Goal: Find specific page/section: Find specific page/section

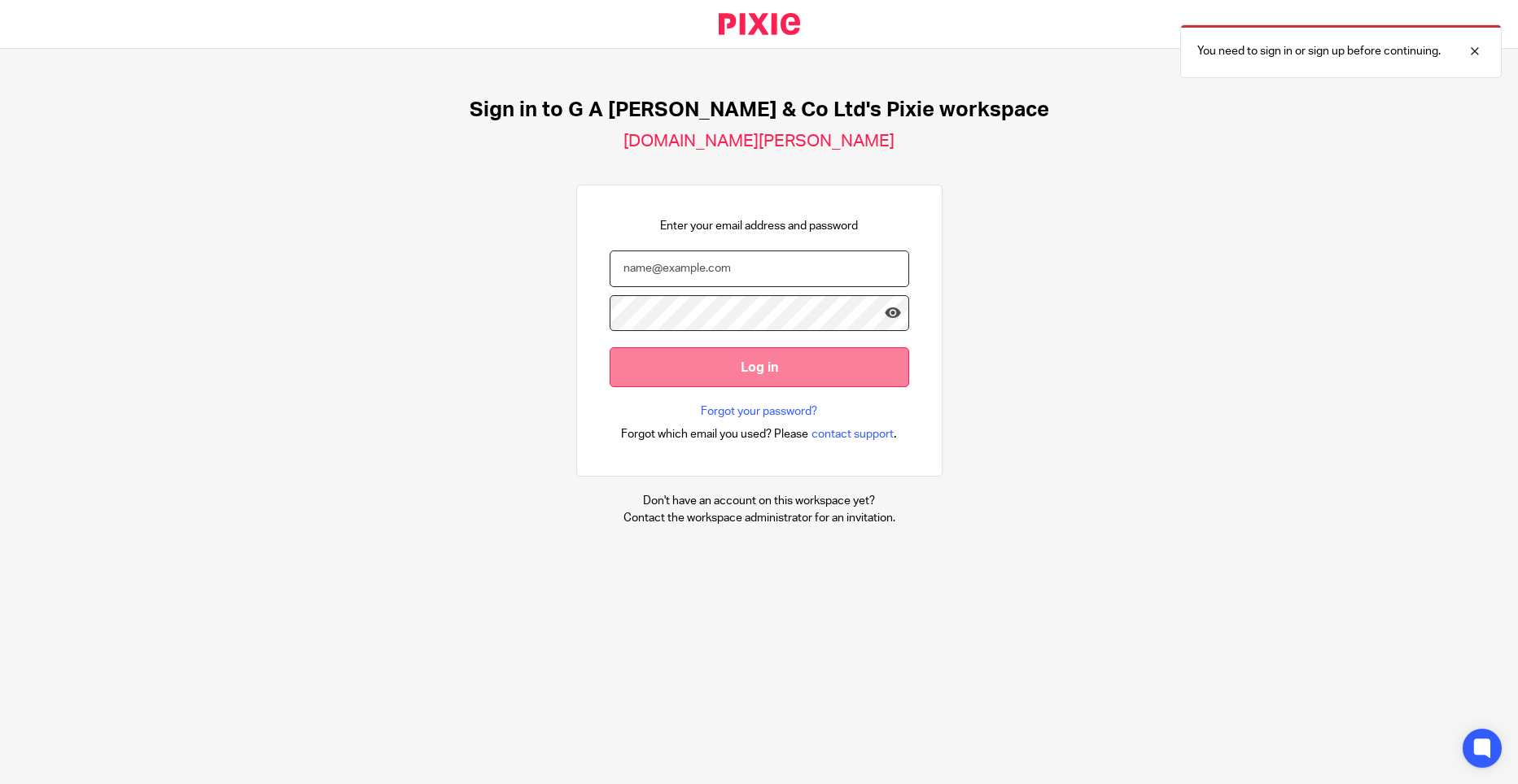
type input "[PERSON_NAME][EMAIL_ADDRESS][DOMAIN_NAME]"
click at [695, 350] on input "Log in" at bounding box center [759, 368] width 300 height 40
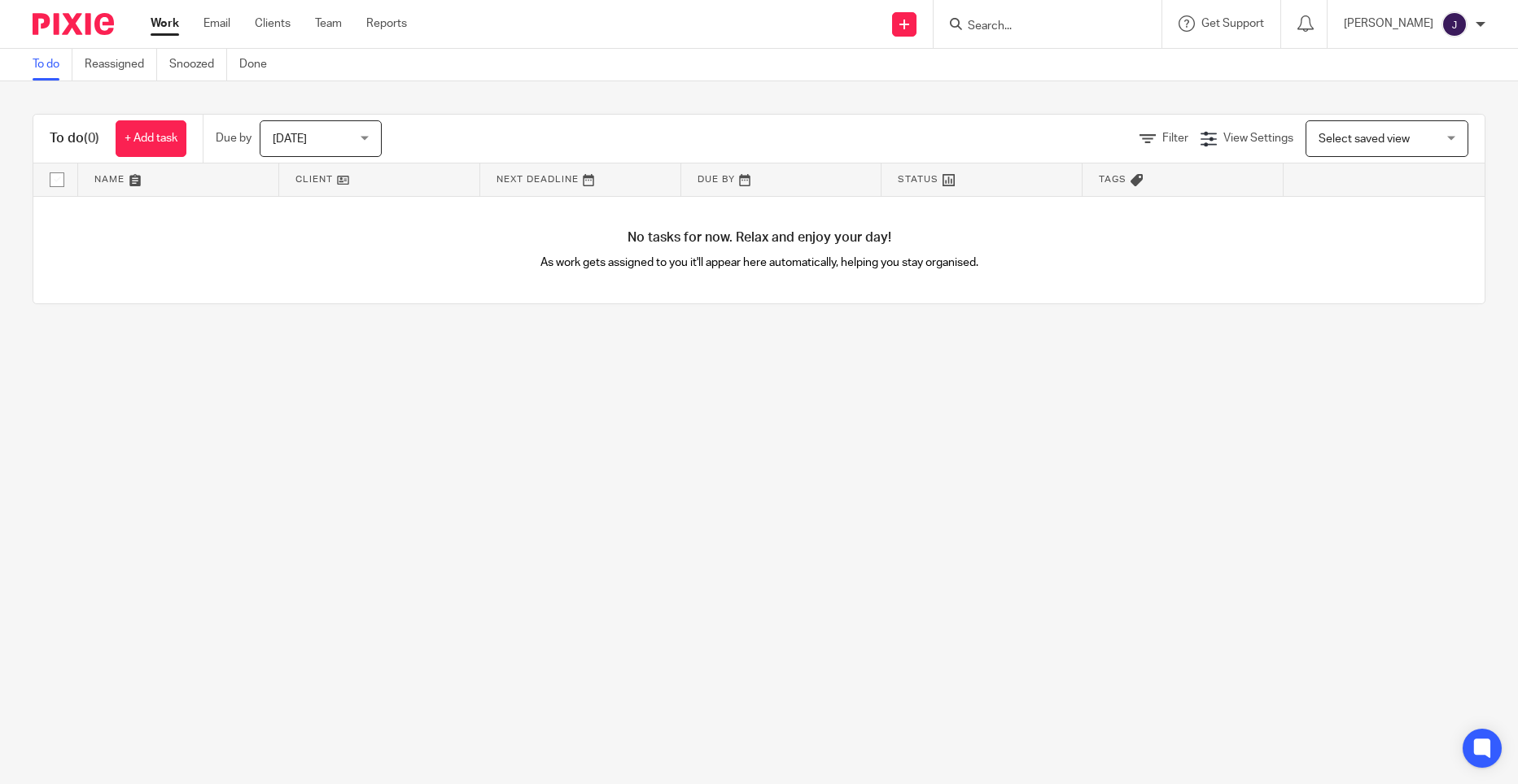
drag, startPoint x: 0, startPoint y: 0, endPoint x: 1097, endPoint y: 37, distance: 1097.6
click at [1097, 41] on div at bounding box center [1048, 24] width 228 height 48
click at [1090, 25] on input "Search" at bounding box center [1039, 26] width 147 height 14
type input "danny hin"
click at [1119, 52] on link at bounding box center [1064, 62] width 202 height 24
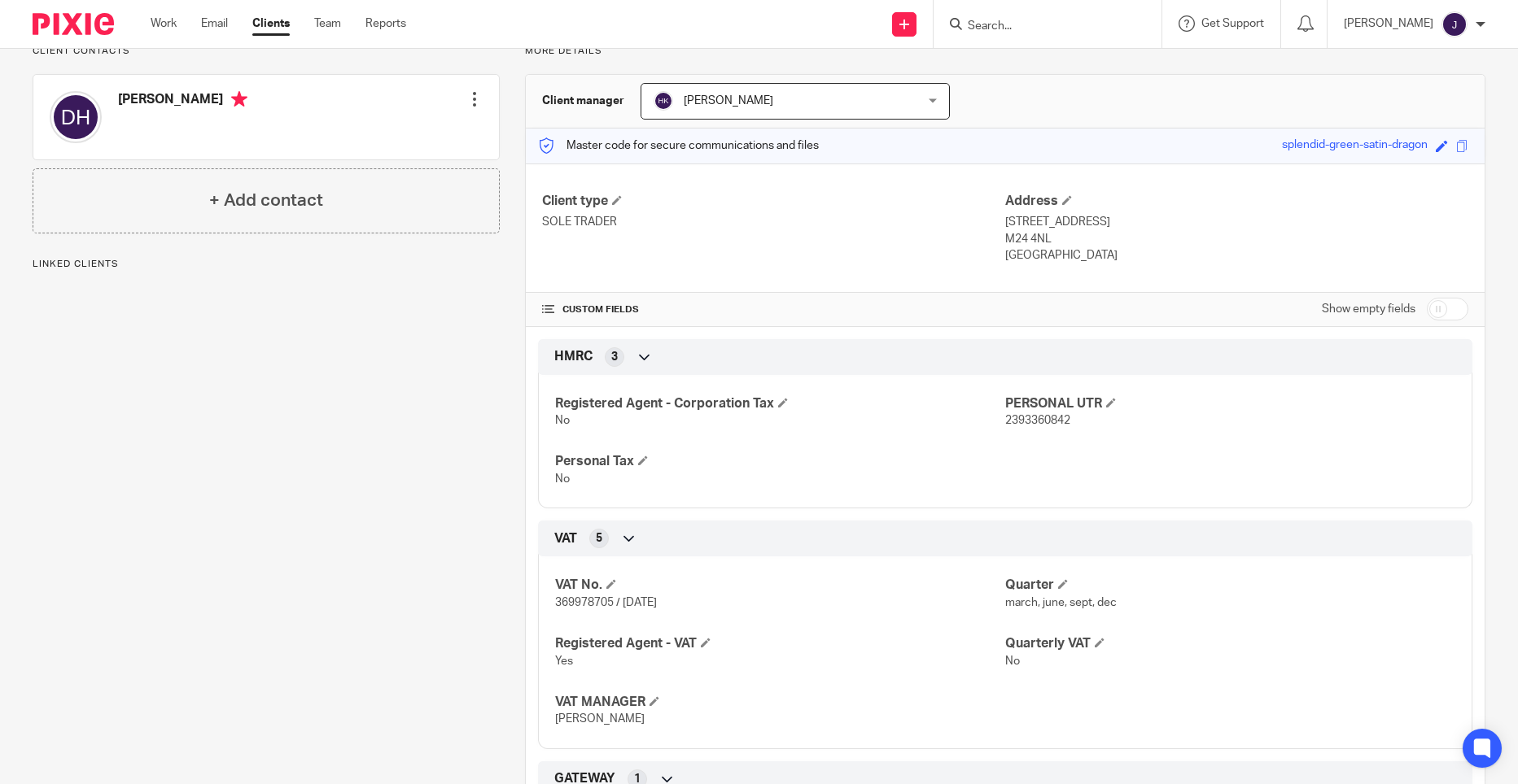
scroll to position [99, 0]
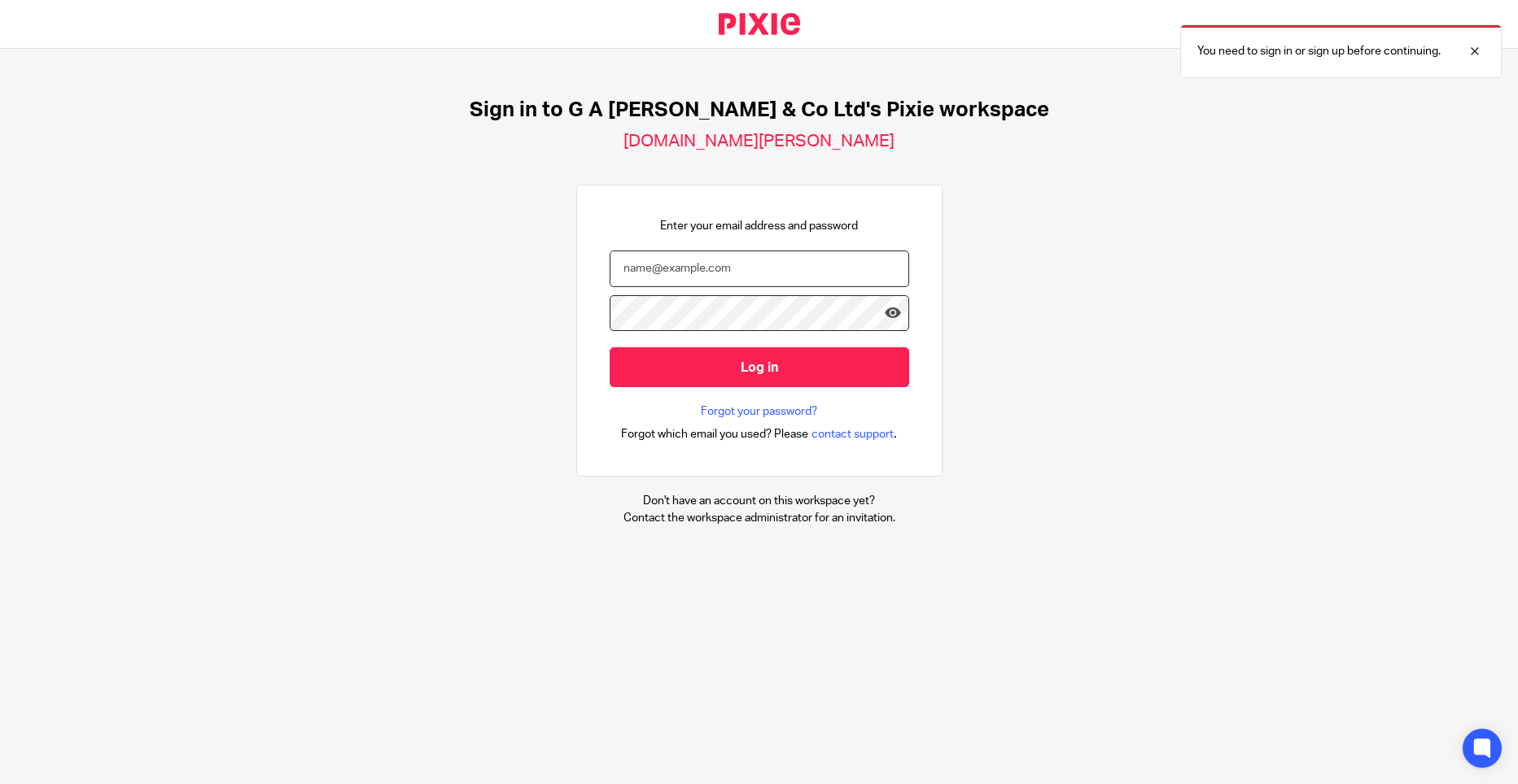
type input "JOSEPH@NWACCOUNTANTS.CO.UK"
click at [800, 398] on form "JOSEPH@NWACCOUNTANTS.CO.UK Log in" at bounding box center [759, 327] width 300 height 154
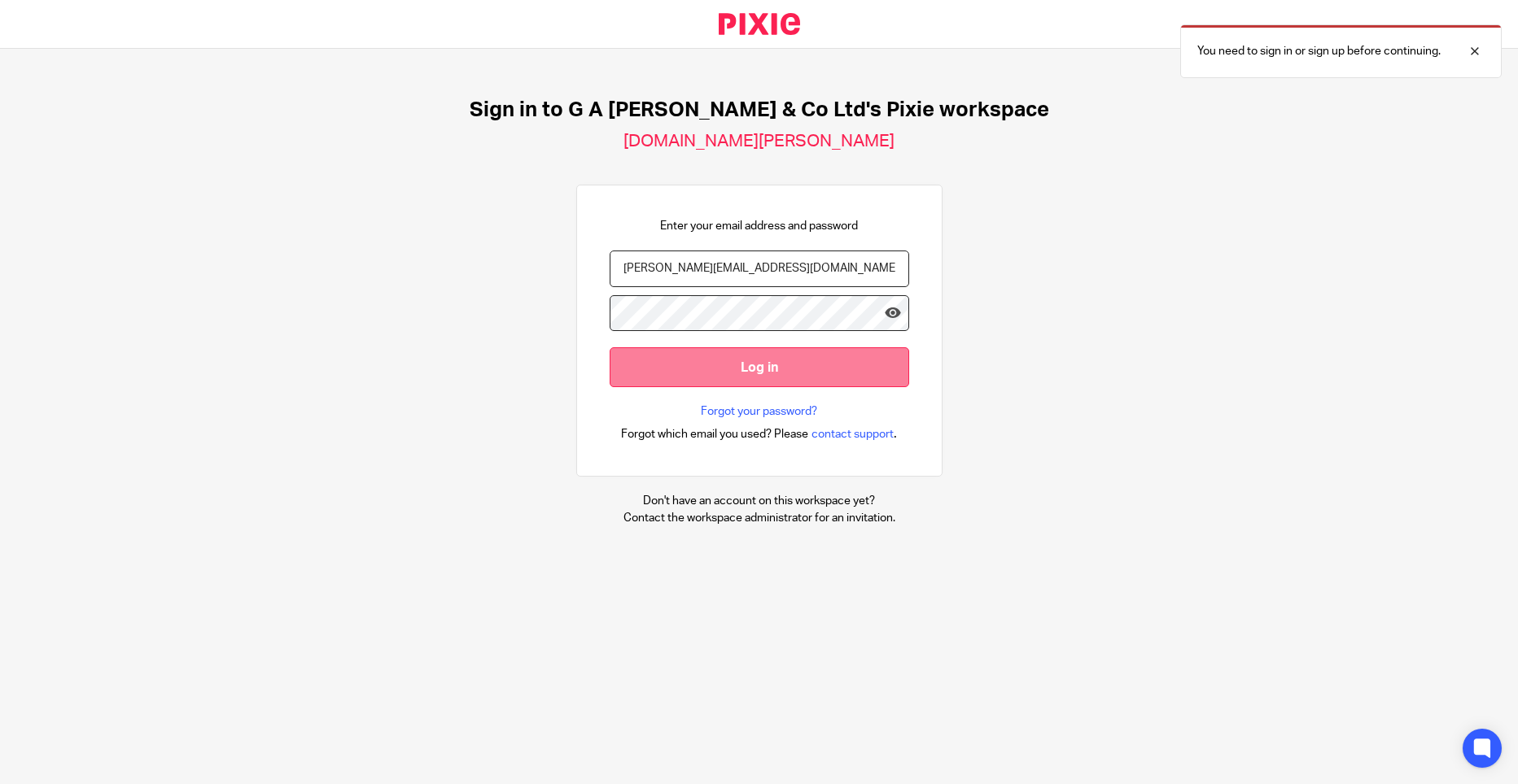
drag, startPoint x: 813, startPoint y: 380, endPoint x: 839, endPoint y: 366, distance: 29.5
click at [816, 371] on input "Log in" at bounding box center [759, 368] width 300 height 40
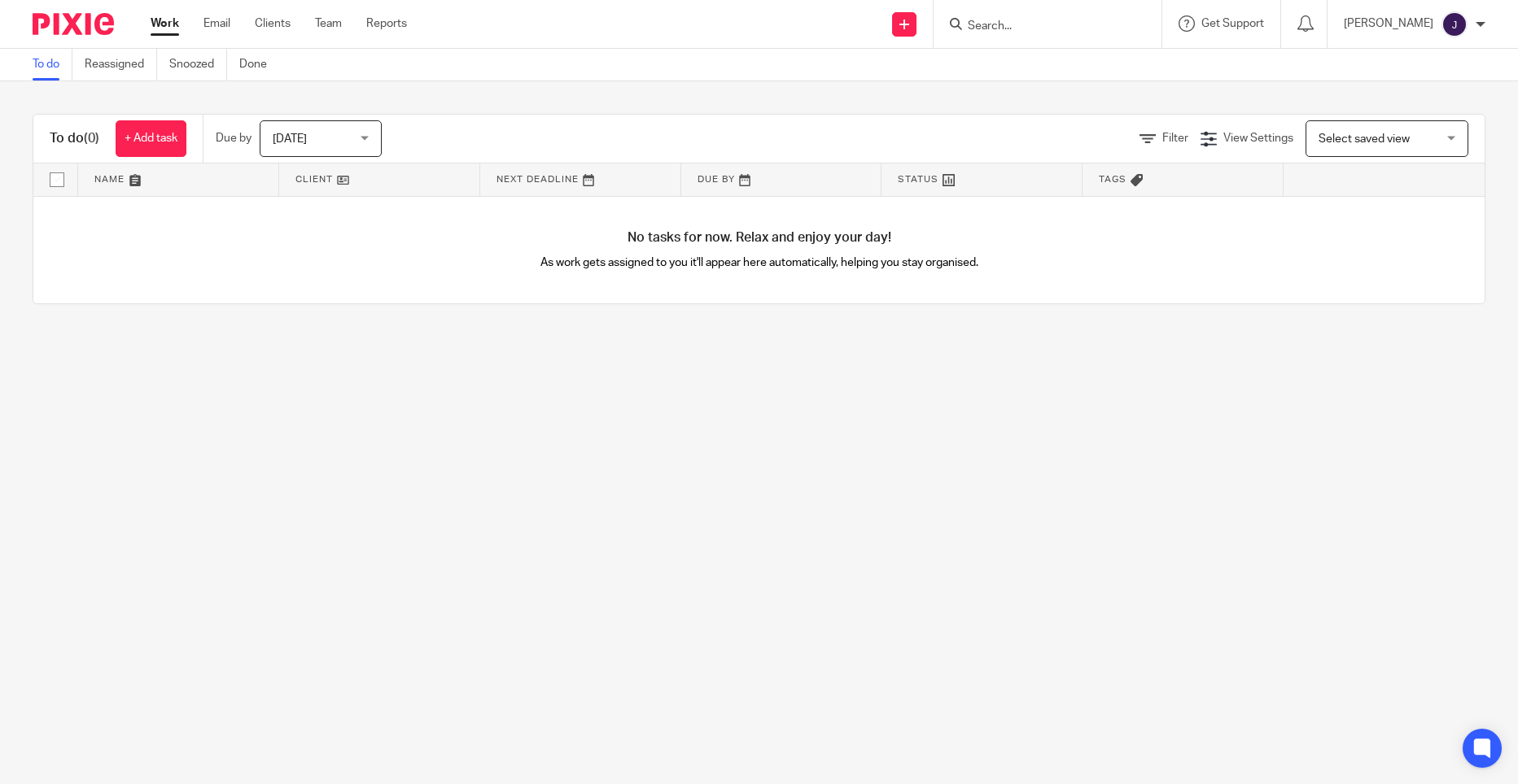
click at [1023, 14] on div at bounding box center [1045, 23] width 190 height 20
click at [1040, 31] on input "Search" at bounding box center [1039, 26] width 147 height 14
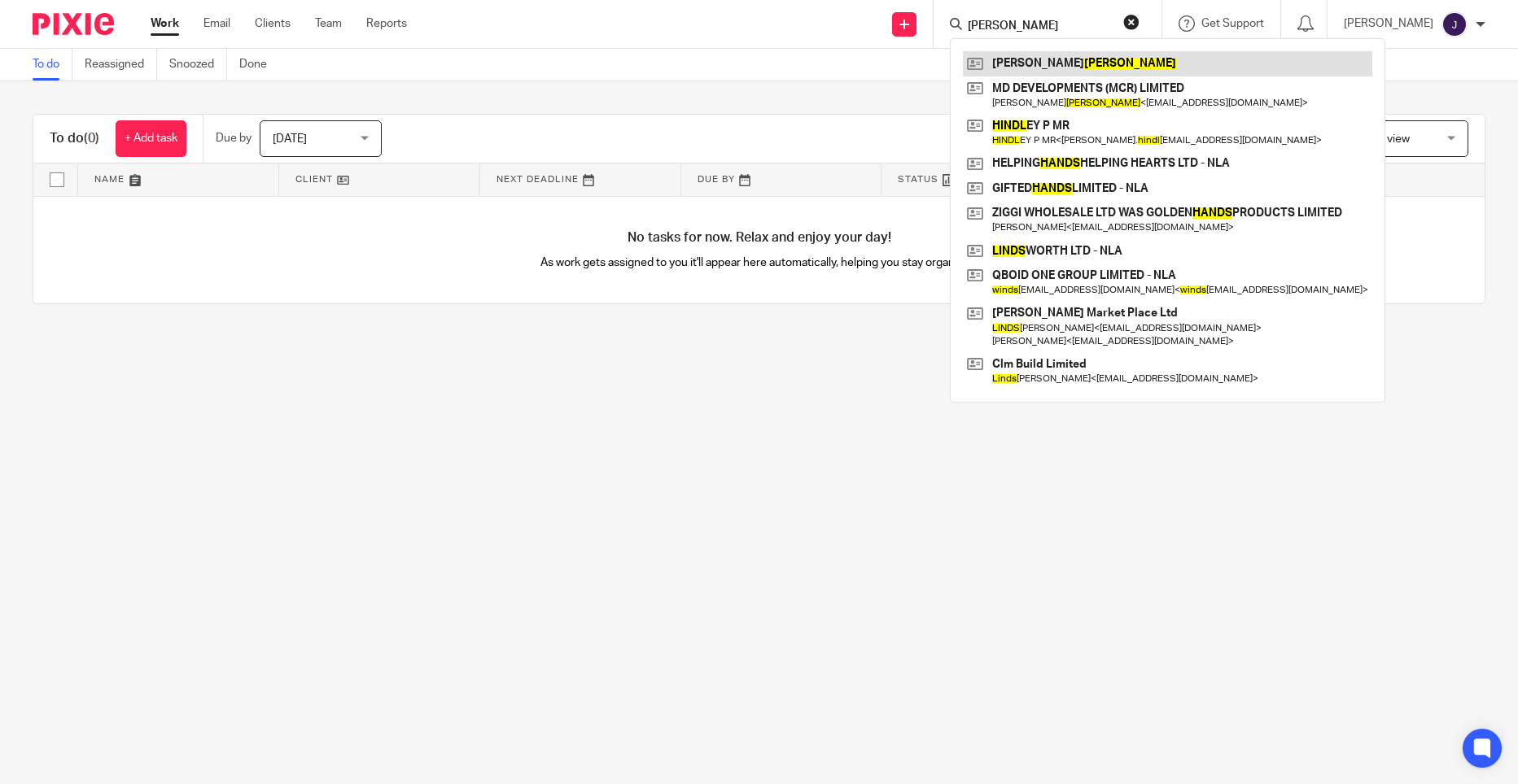
type input "hinds"
click at [1045, 70] on link at bounding box center [1168, 62] width 409 height 24
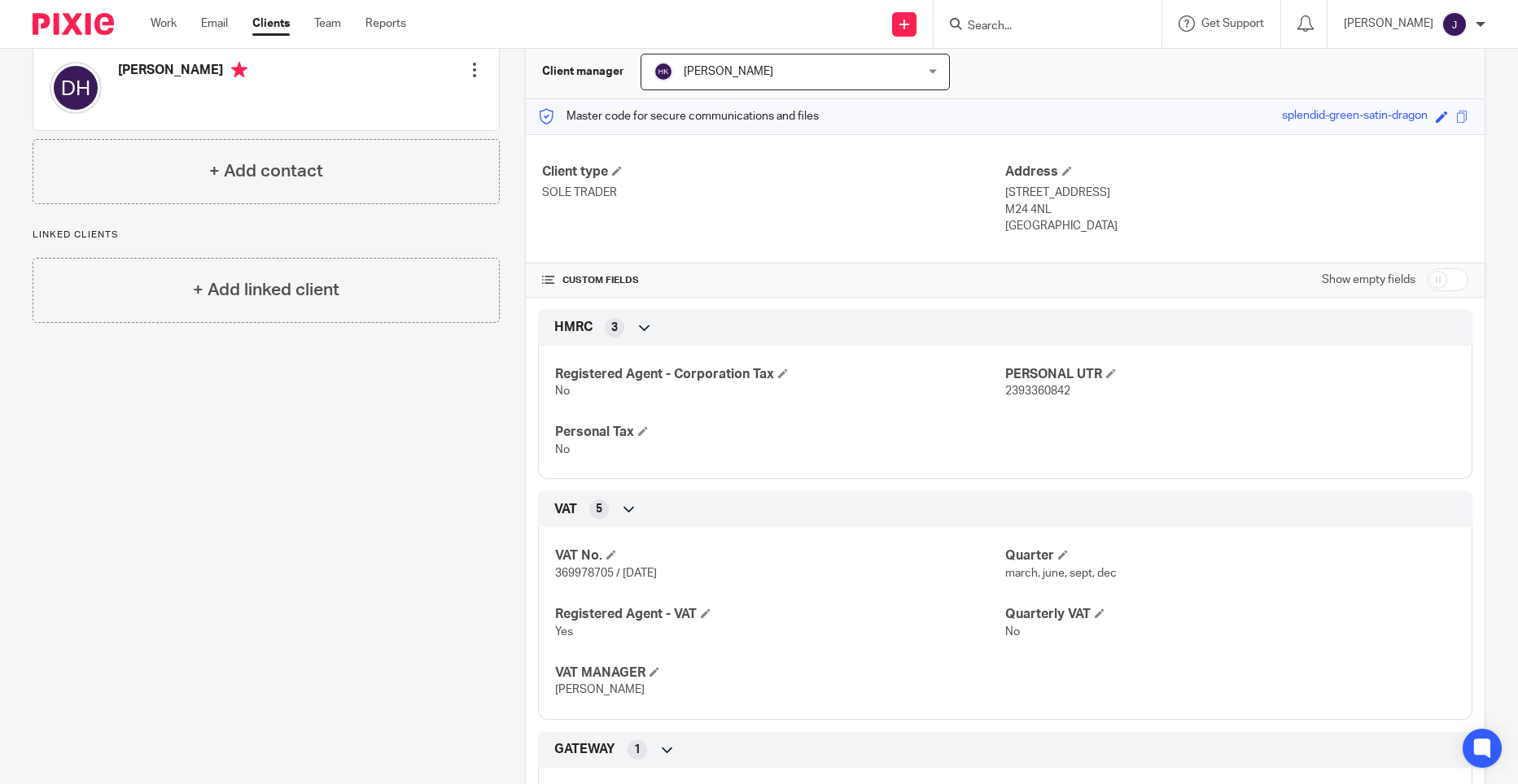
scroll to position [99, 0]
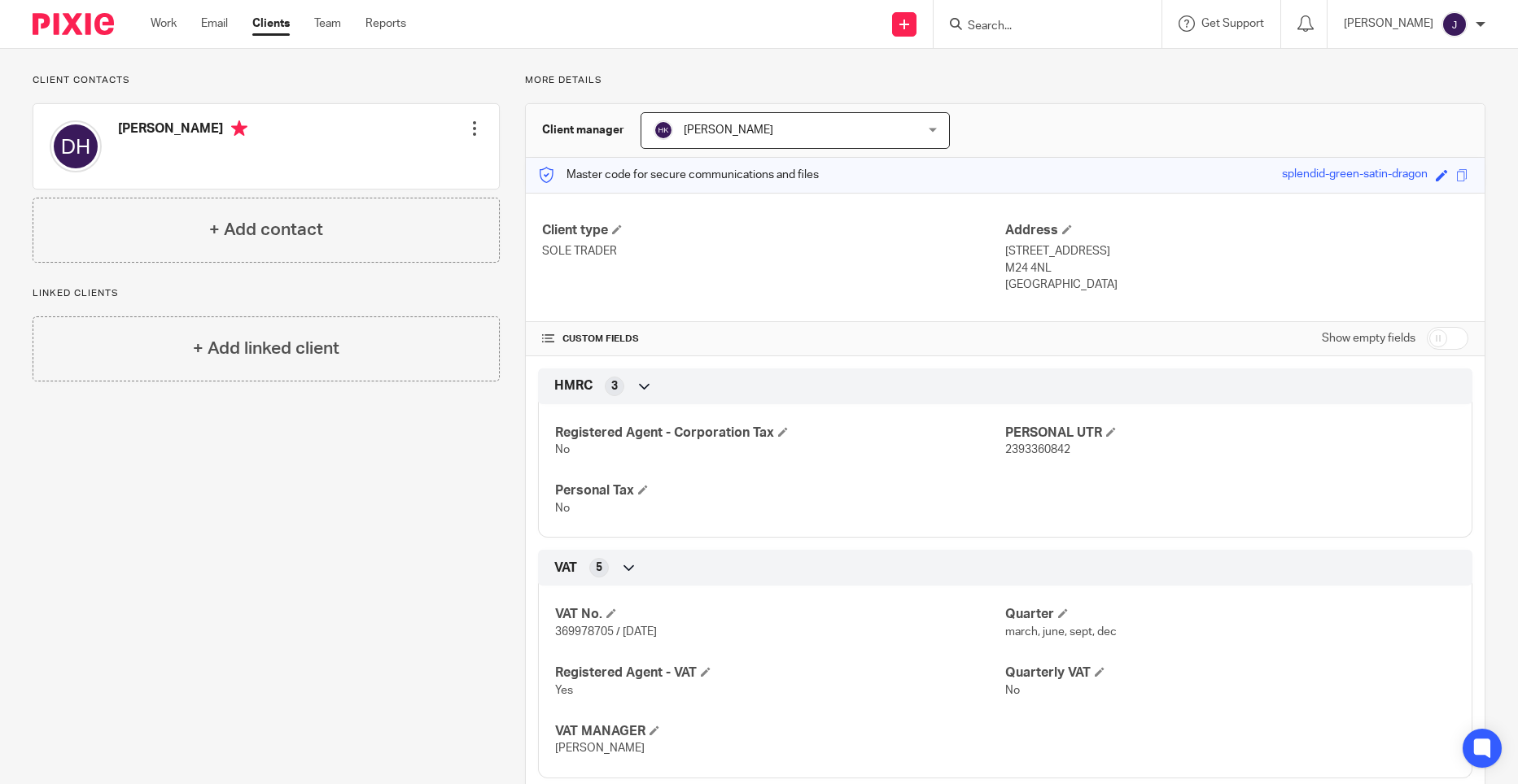
click at [472, 123] on div at bounding box center [474, 128] width 16 height 16
click at [425, 169] on link "Edit contact" at bounding box center [398, 164] width 156 height 24
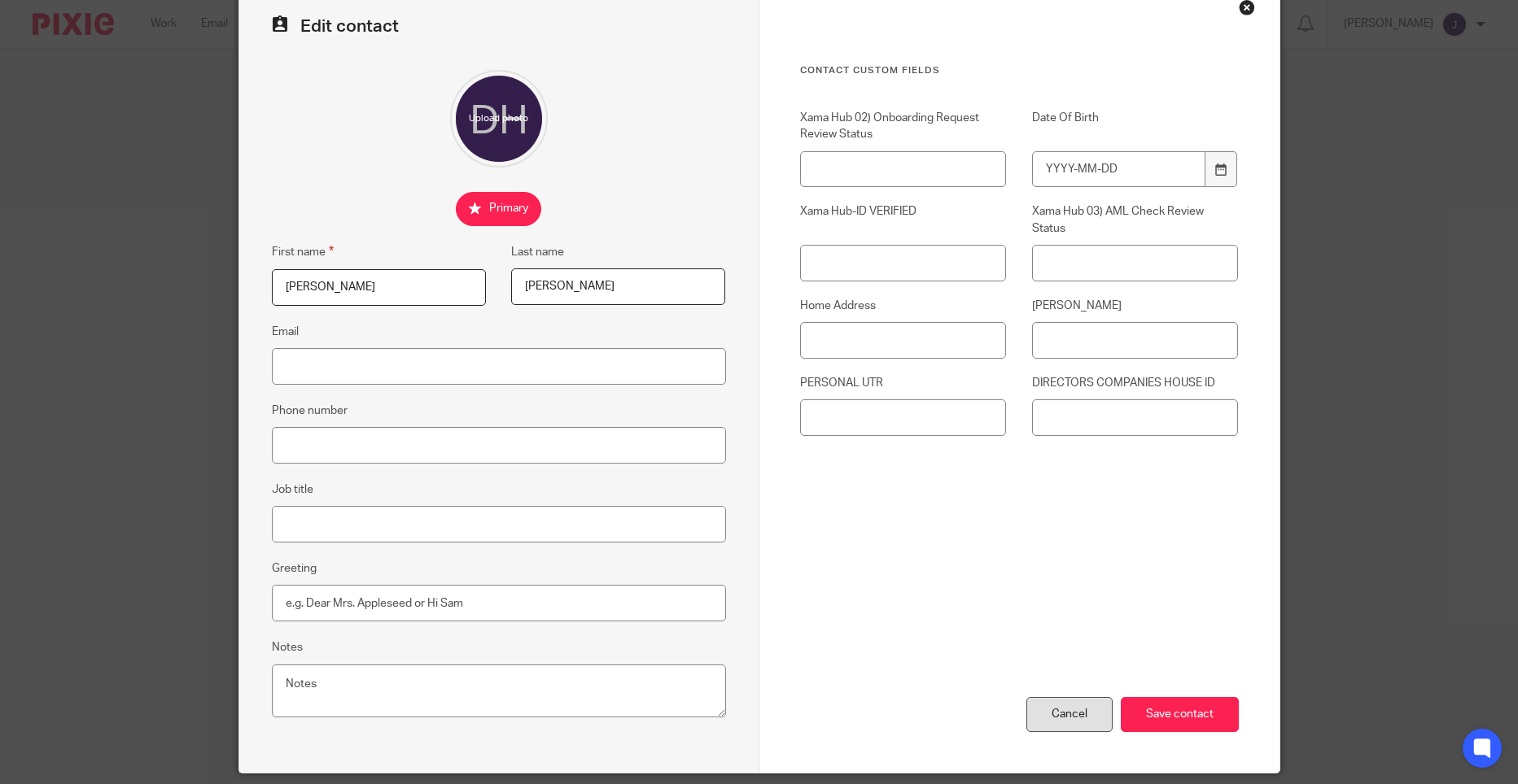
scroll to position [137, 0]
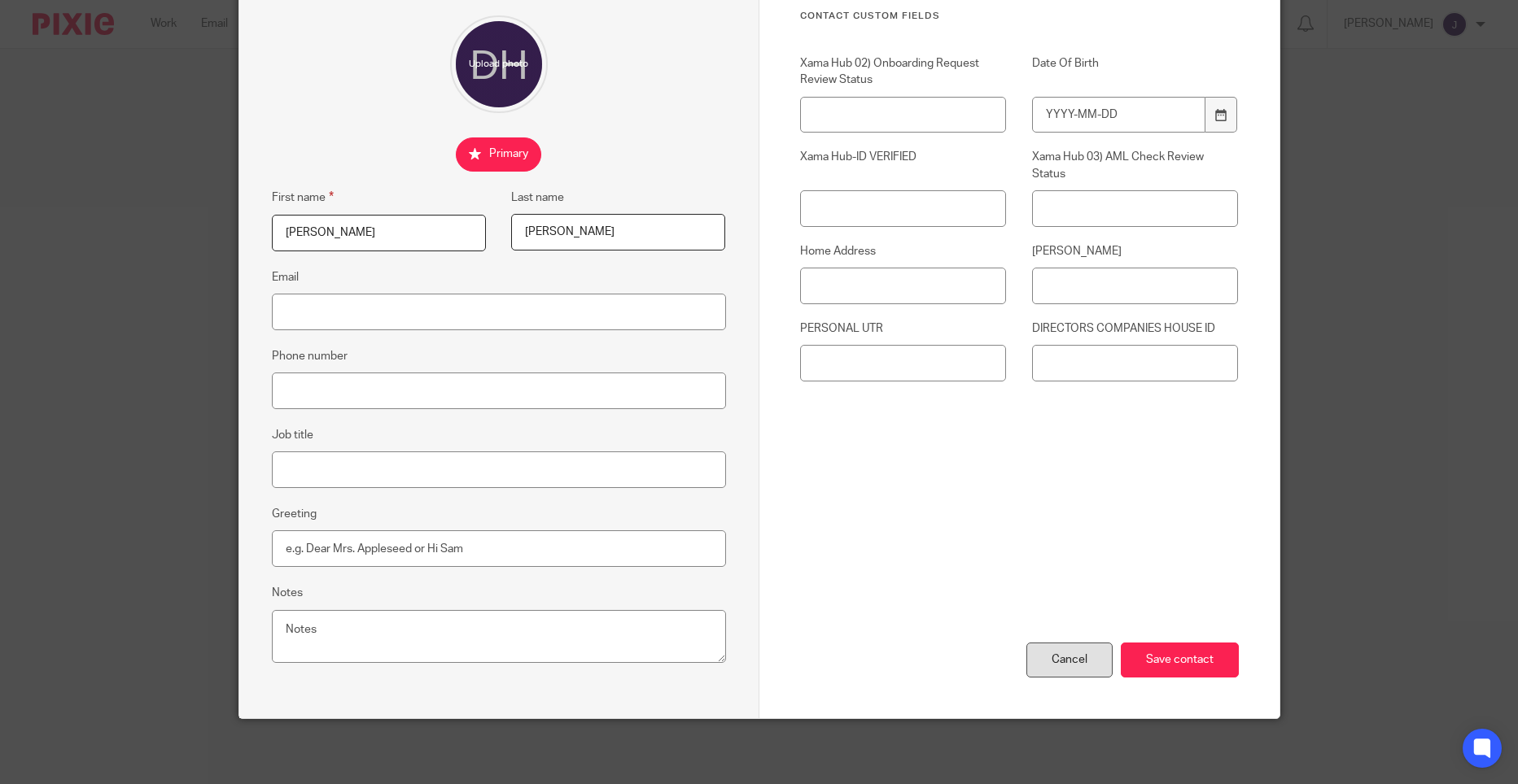
click at [1048, 663] on div "Cancel" at bounding box center [1070, 660] width 86 height 35
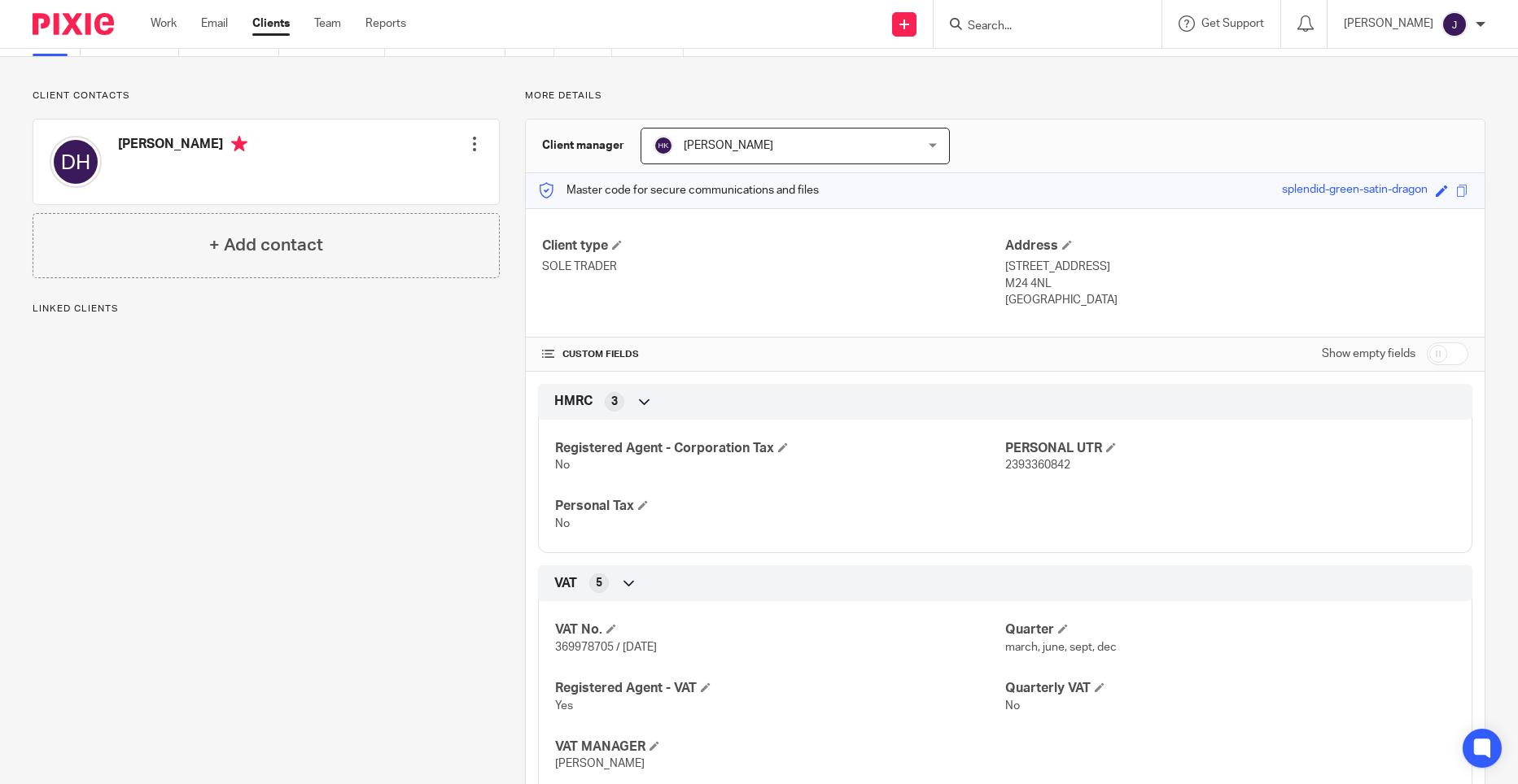
scroll to position [163, 0]
